Goal: Check status: Check status

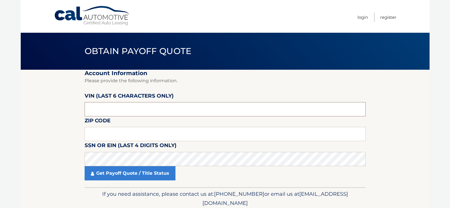
click at [129, 107] on input "text" at bounding box center [225, 109] width 281 height 14
click at [107, 109] on input "text" at bounding box center [225, 109] width 281 height 14
click at [93, 111] on input "text" at bounding box center [225, 109] width 281 height 14
click at [103, 111] on input "1851**" at bounding box center [225, 109] width 281 height 14
type input "185143"
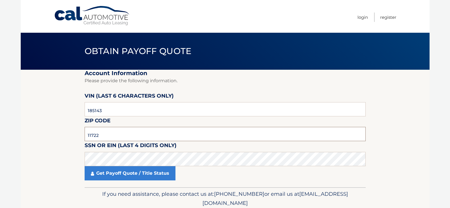
type input "11722"
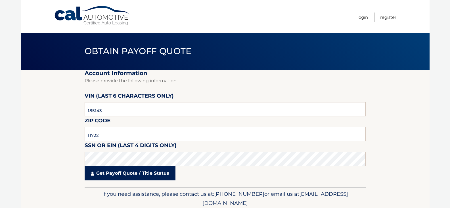
click at [149, 172] on link "Get Payoff Quote / Title Status" at bounding box center [130, 173] width 91 height 14
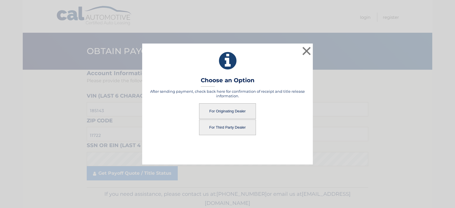
click at [216, 111] on button "For Originating Dealer" at bounding box center [227, 111] width 57 height 16
click at [240, 108] on button "For Originating Dealer" at bounding box center [227, 111] width 57 height 16
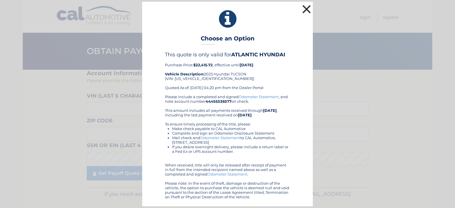
click at [308, 7] on button "×" at bounding box center [306, 8] width 11 height 11
